Goal: Check status: Check status

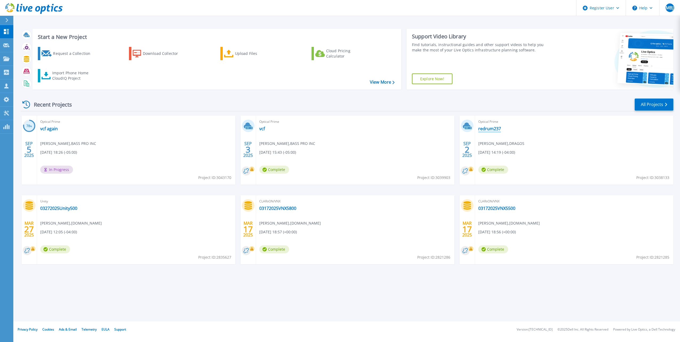
click at [488, 130] on link "redrum237" at bounding box center [490, 128] width 23 height 5
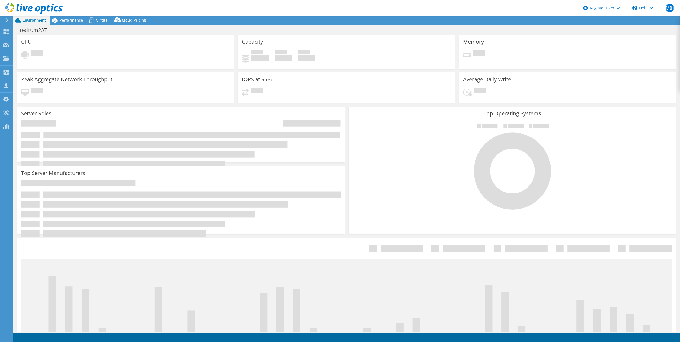
select select "USD"
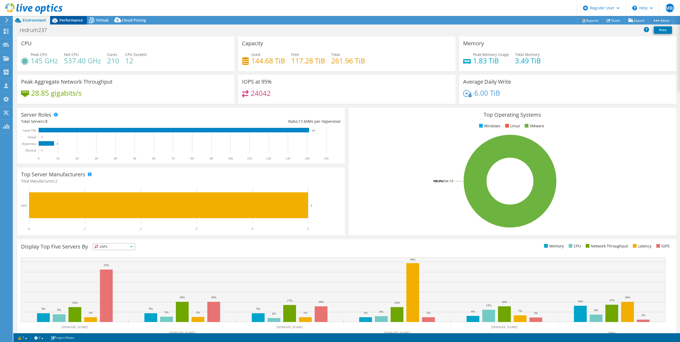
click at [70, 21] on span "Performance" at bounding box center [70, 20] width 23 height 5
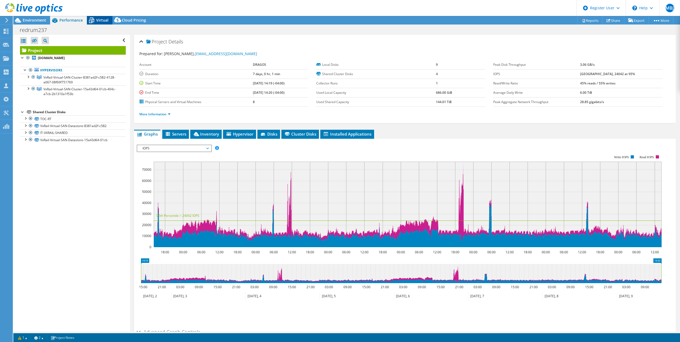
click at [102, 18] on span "Virtual" at bounding box center [102, 20] width 12 height 5
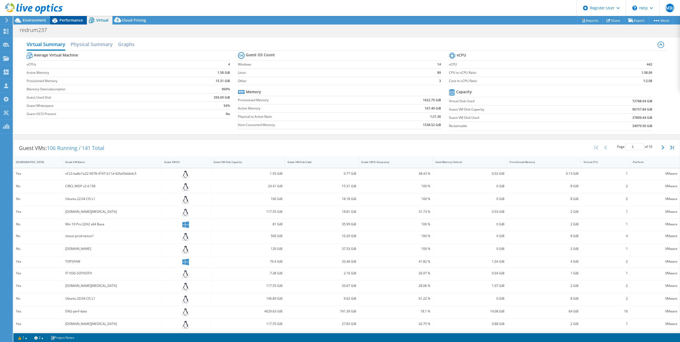
click at [57, 22] on icon at bounding box center [54, 20] width 9 height 9
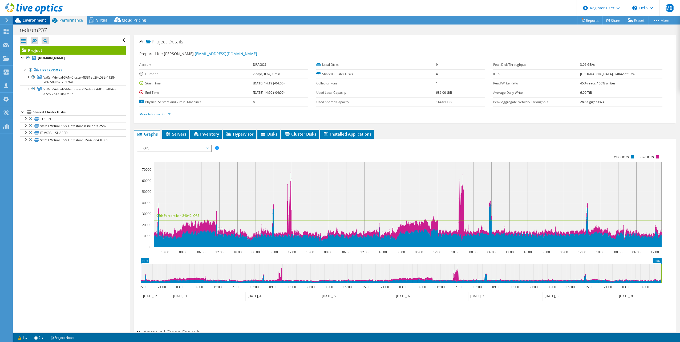
click at [36, 20] on span "Environment" at bounding box center [34, 20] width 23 height 5
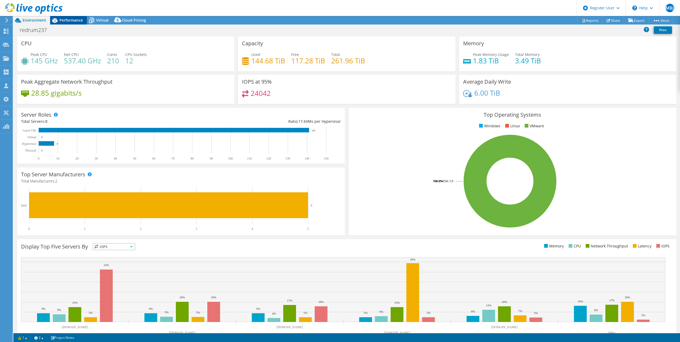
click at [65, 23] on div "Performance" at bounding box center [68, 20] width 37 height 9
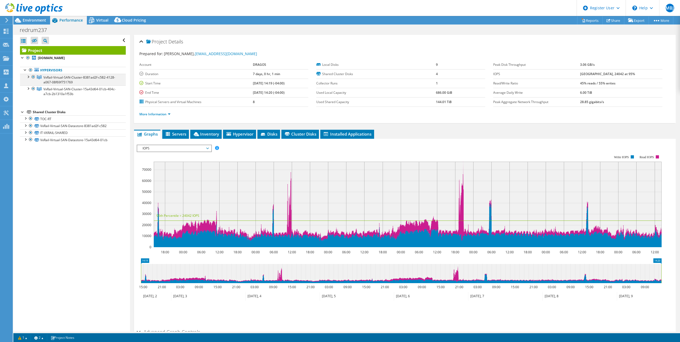
click at [33, 77] on div at bounding box center [33, 77] width 5 height 6
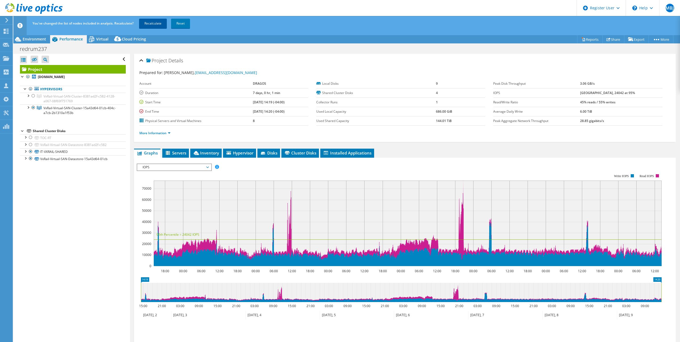
click at [151, 21] on link "Recalculate" at bounding box center [153, 24] width 28 height 10
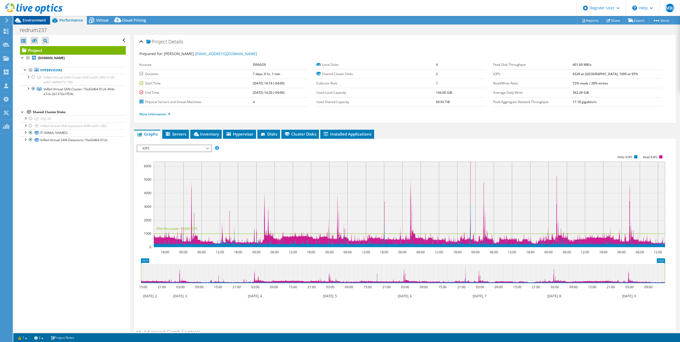
click at [39, 19] on span "Environment" at bounding box center [34, 20] width 23 height 5
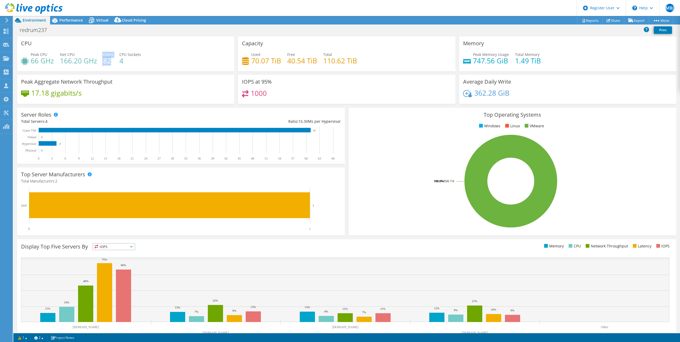
drag, startPoint x: 110, startPoint y: 59, endPoint x: 98, endPoint y: 64, distance: 12.4
click at [98, 64] on div "Peak CPU 66 GHz Net CPU 166.20 GHz Cores 82 CPU Sockets 4" at bounding box center [125, 60] width 209 height 17
drag, startPoint x: 98, startPoint y: 64, endPoint x: 94, endPoint y: 58, distance: 7.7
click at [94, 58] on h4 "166.20 GHz" at bounding box center [78, 61] width 37 height 6
click at [71, 19] on span "Performance" at bounding box center [70, 20] width 23 height 5
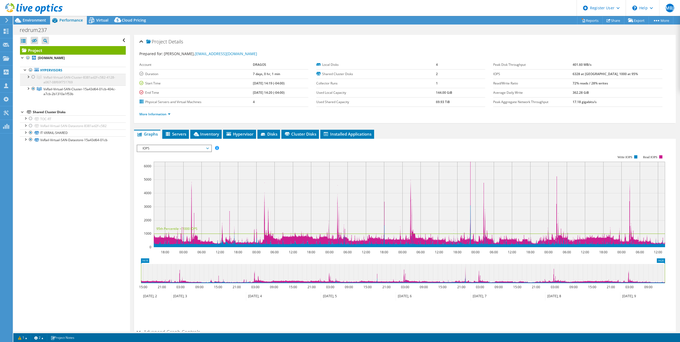
click at [34, 77] on div at bounding box center [33, 77] width 5 height 6
